Goal: Task Accomplishment & Management: Complete application form

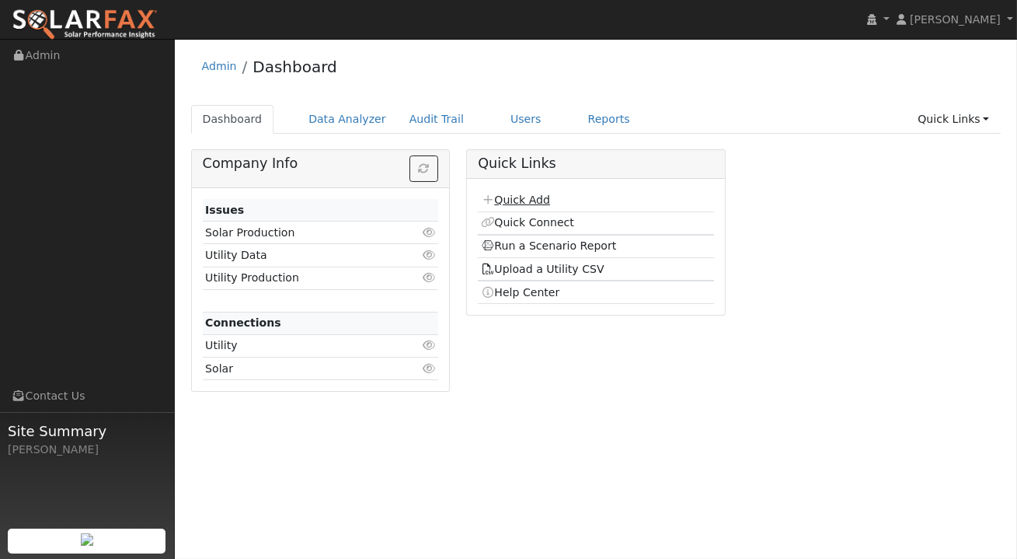
click at [515, 195] on link "Quick Add" at bounding box center [515, 199] width 69 height 12
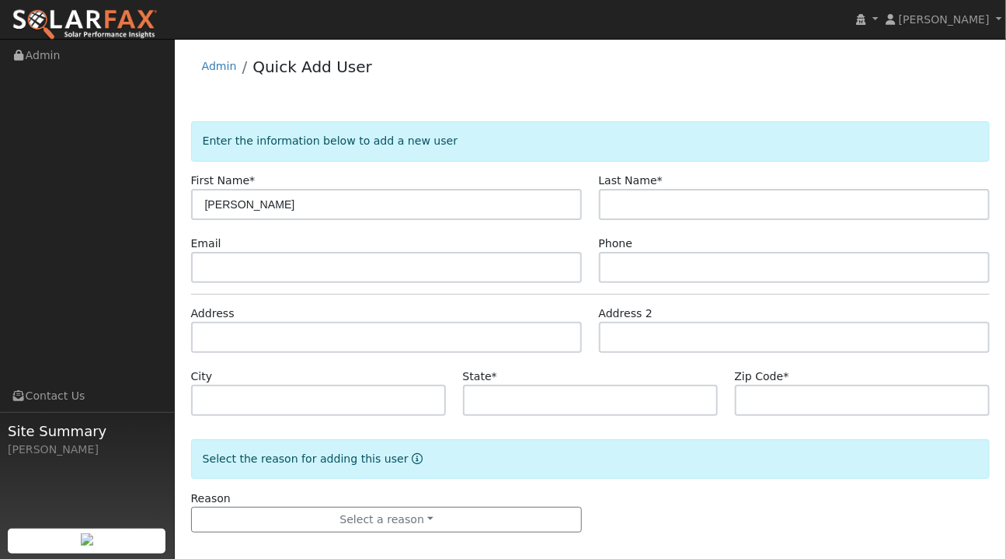
type input "[PERSON_NAME]"
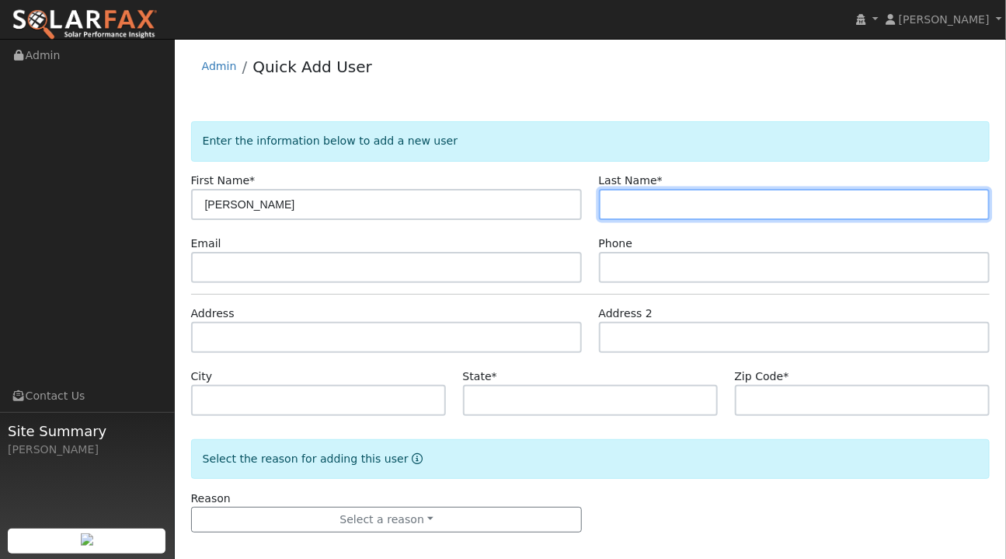
paste input "Albanese"
type input "Albanese"
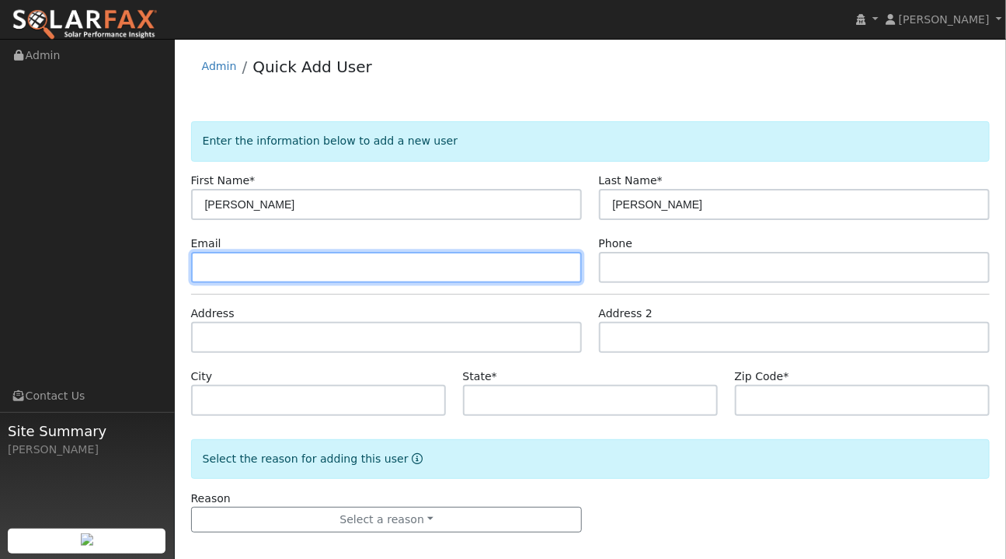
click at [258, 265] on input "text" at bounding box center [387, 267] width 392 height 31
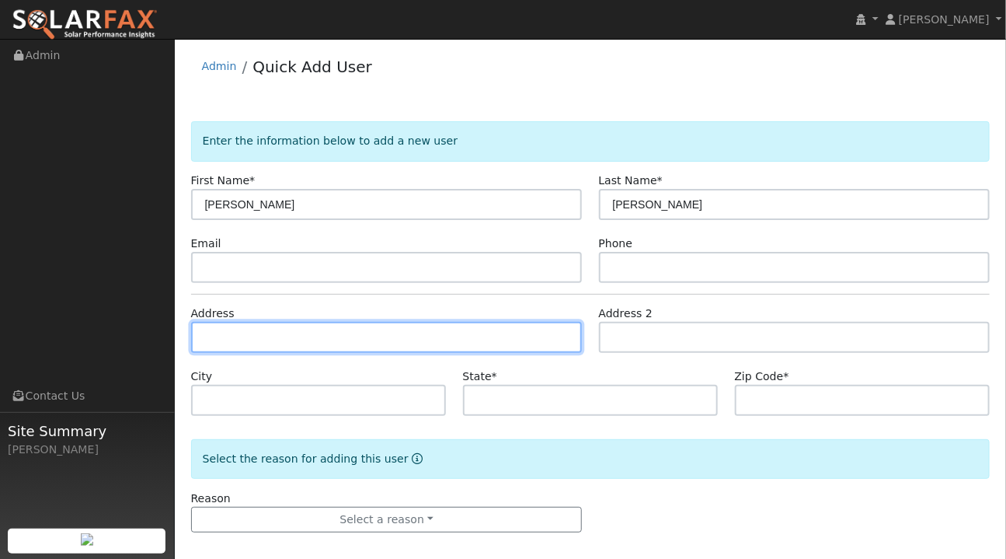
click at [218, 334] on input "text" at bounding box center [387, 337] width 392 height 31
paste input "3121 Wood Drive, Cambria, CA 93428, USA"
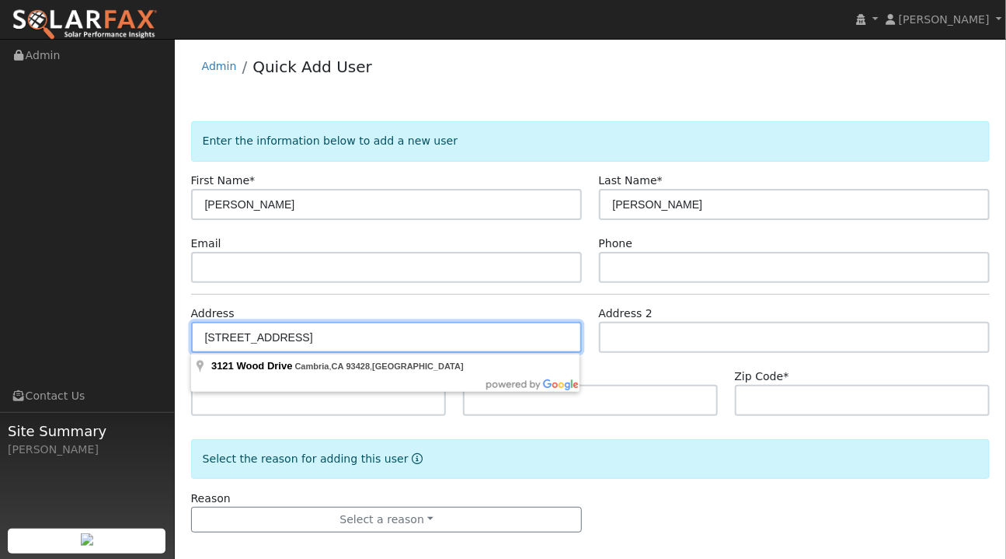
type input "3121 Wood Drive"
type input "Cambria"
type input "CA"
type input "93428"
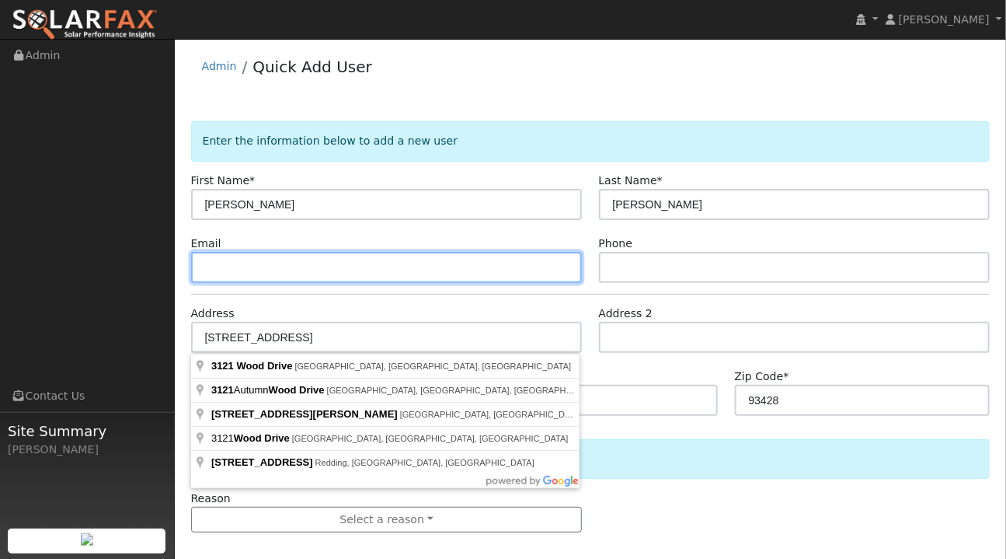
click at [232, 262] on input "text" at bounding box center [387, 267] width 392 height 31
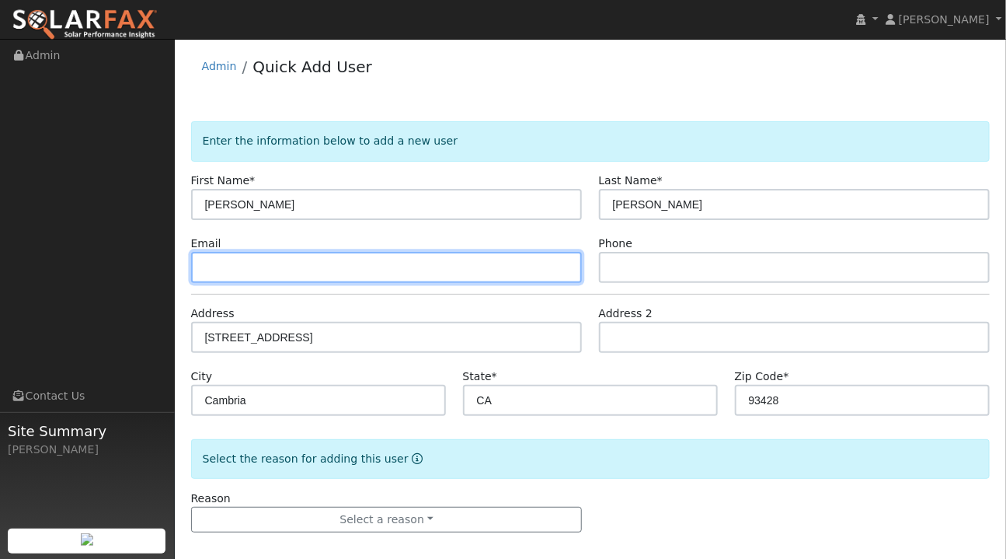
paste input "brynn68@gmail.com"
type input "brynn68@gmail.com"
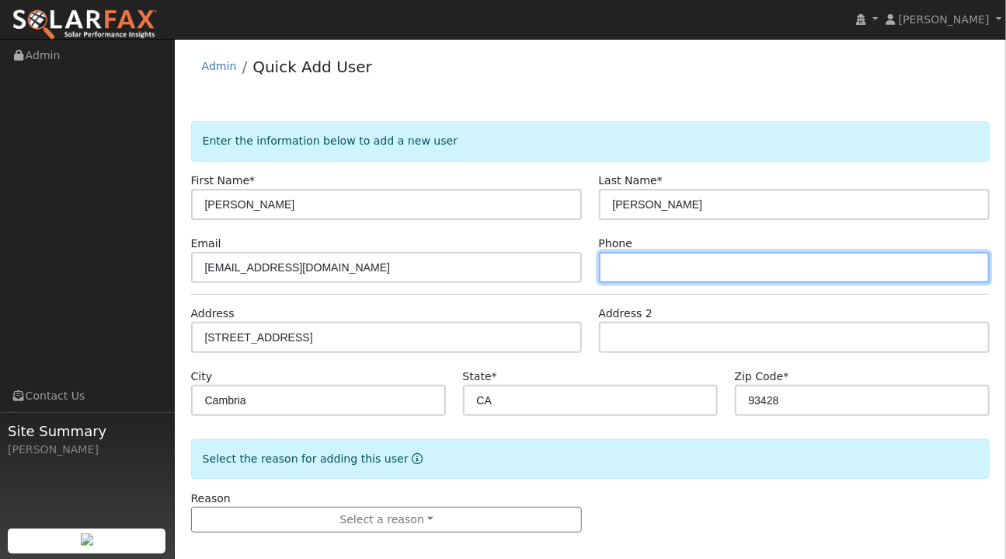
paste input "805-423-3564"
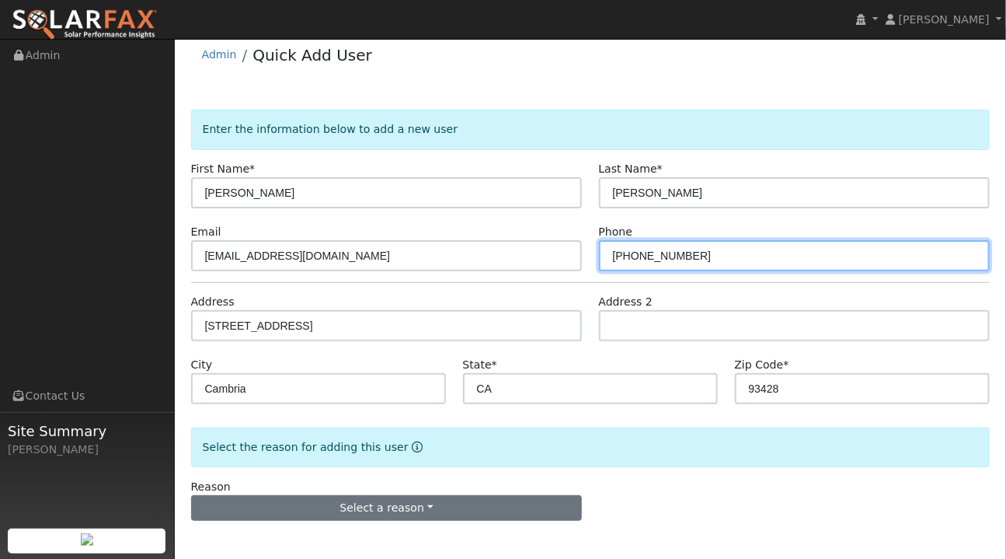
type input "805-423-3564"
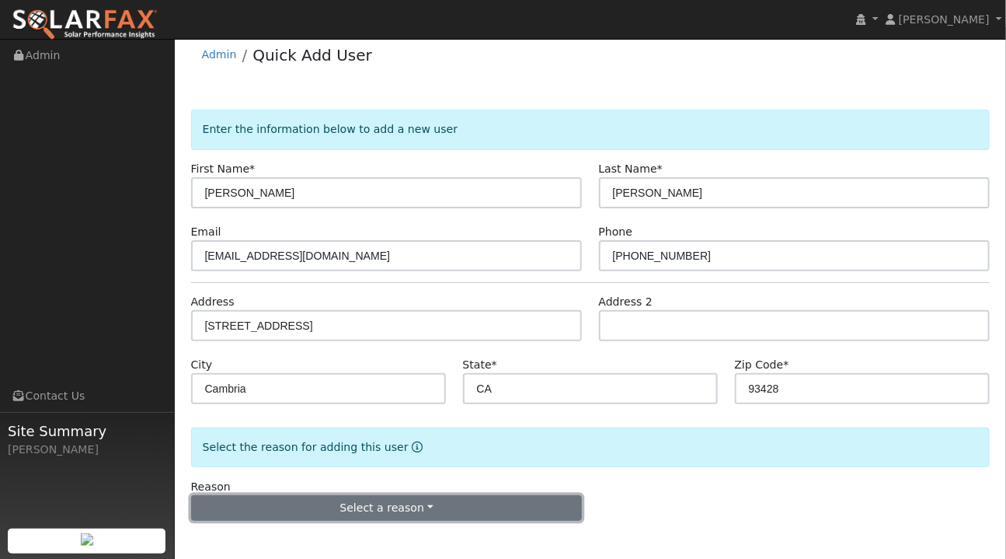
click at [423, 504] on button "Select a reason" at bounding box center [387, 508] width 392 height 26
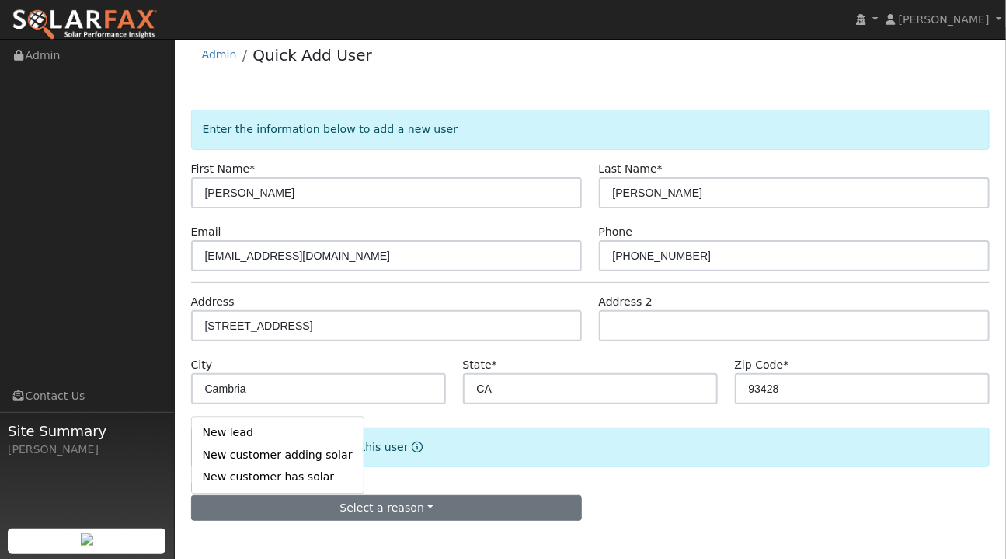
click at [252, 435] on link "New lead" at bounding box center [278, 433] width 172 height 22
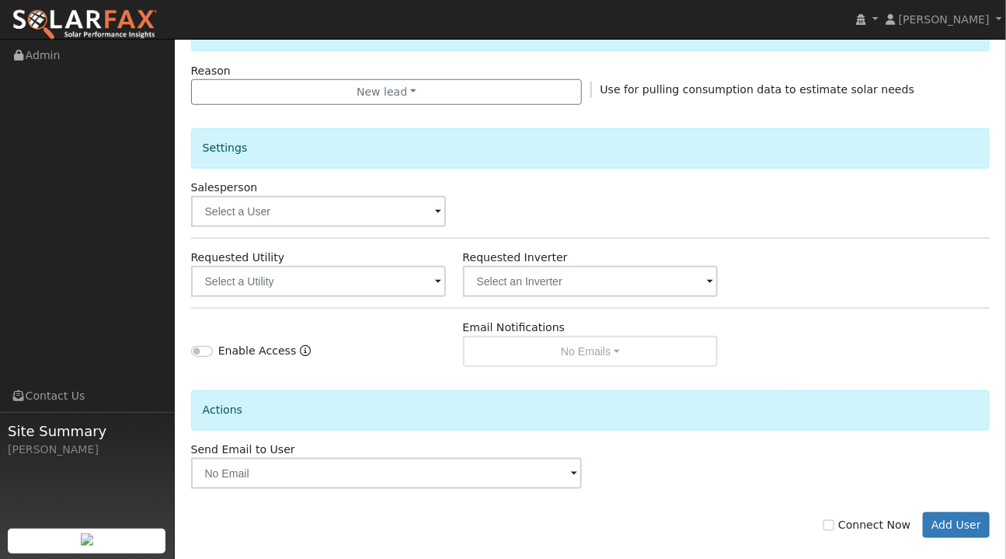
scroll to position [444, 0]
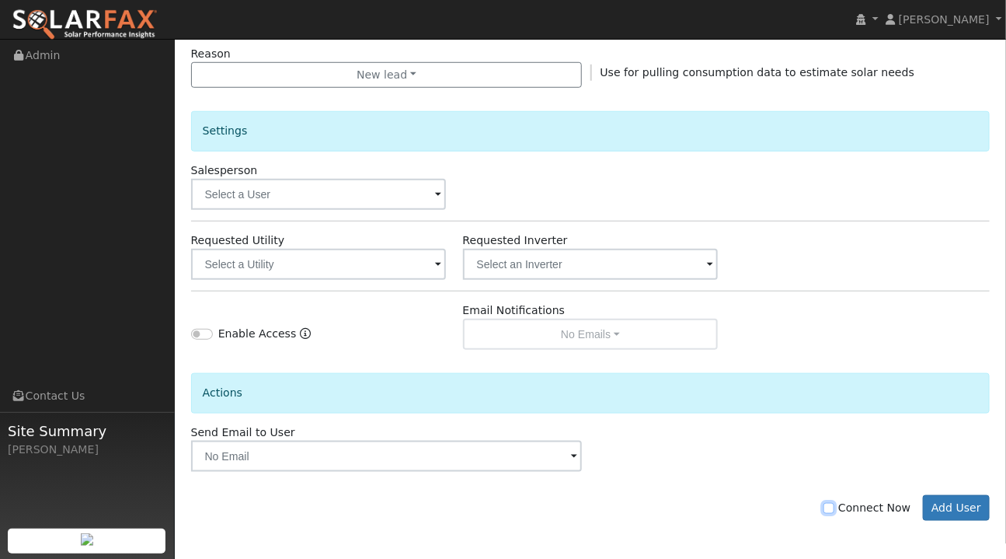
click at [835, 504] on input "Connect Now" at bounding box center [829, 508] width 11 height 11
checkbox input "true"
click at [963, 505] on button "Add User" at bounding box center [957, 508] width 68 height 26
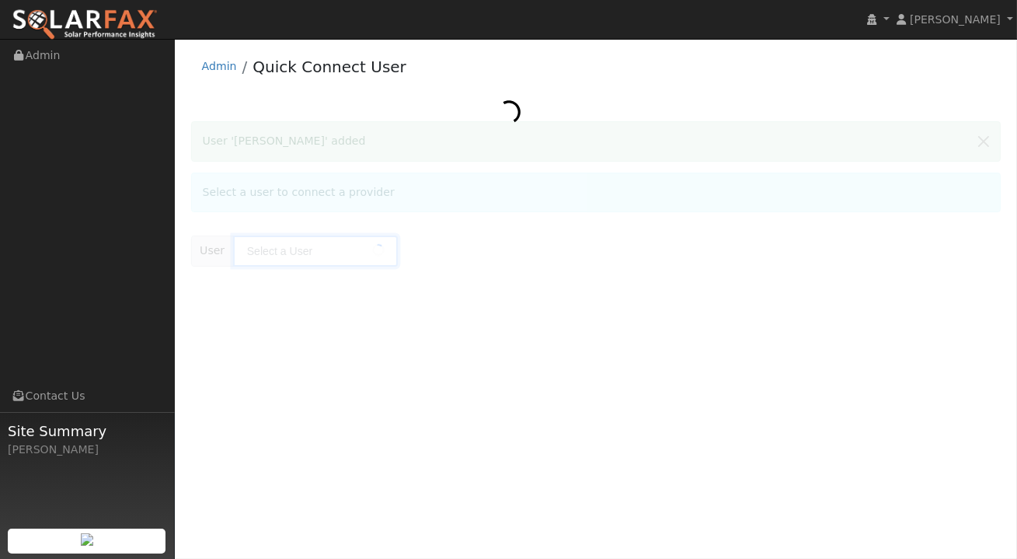
type input "[PERSON_NAME]"
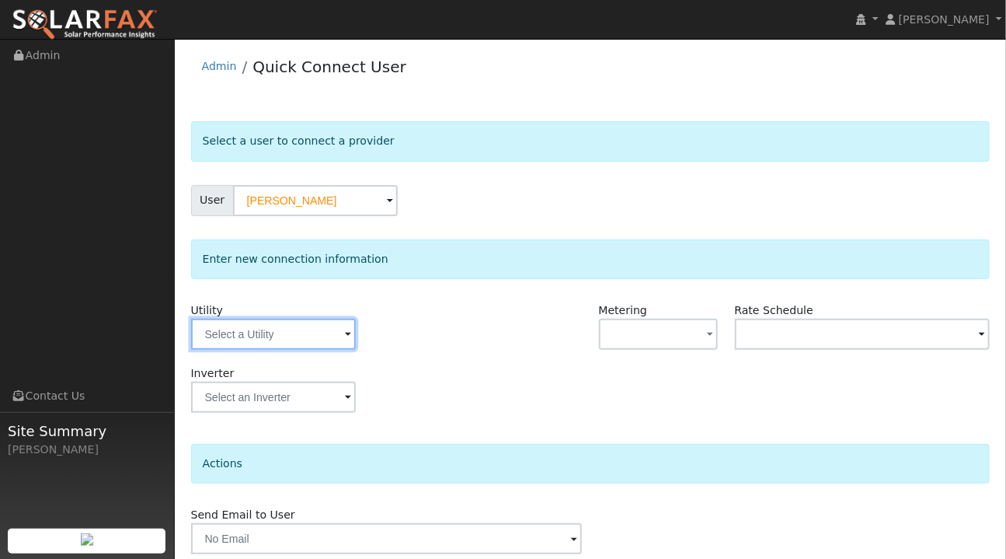
click at [338, 333] on input "text" at bounding box center [273, 334] width 165 height 31
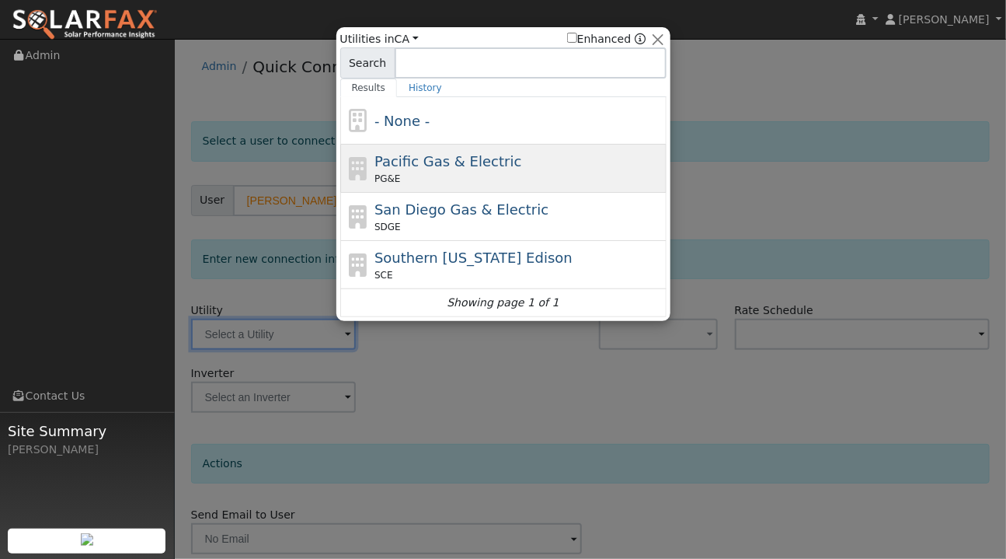
click at [455, 167] on span "Pacific Gas & Electric" at bounding box center [448, 161] width 147 height 16
type input "PG&E"
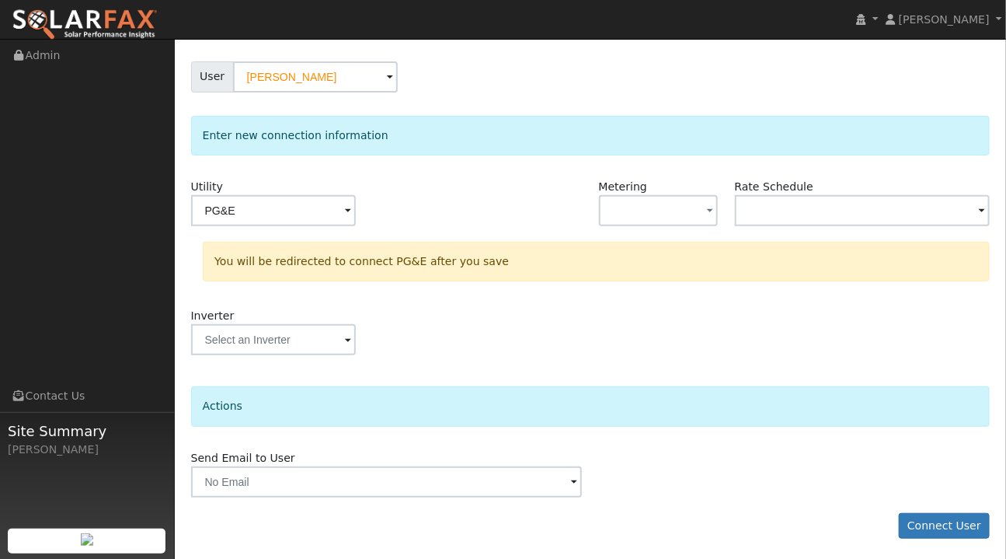
scroll to position [126, 0]
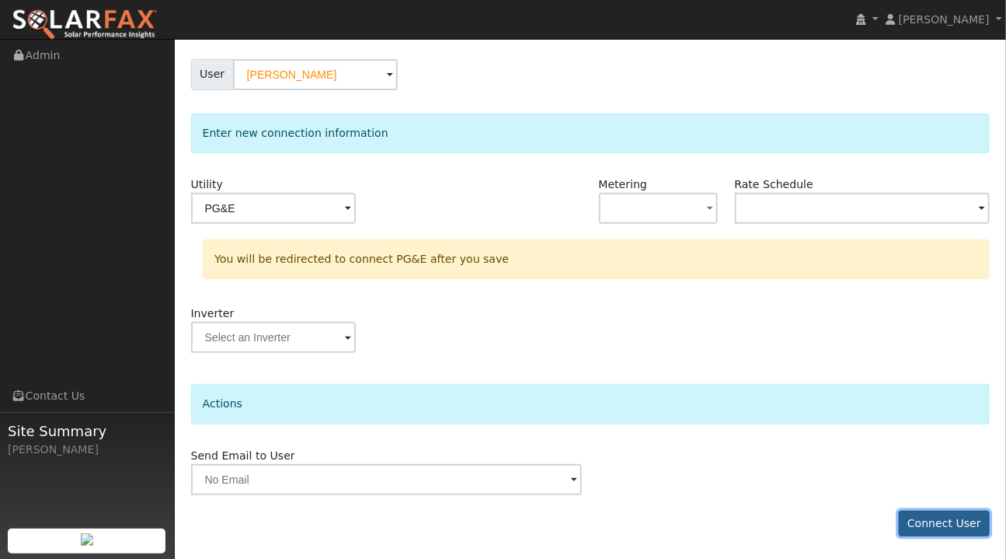
click at [946, 527] on button "Connect User" at bounding box center [945, 524] width 92 height 26
